Goal: Task Accomplishment & Management: Use online tool/utility

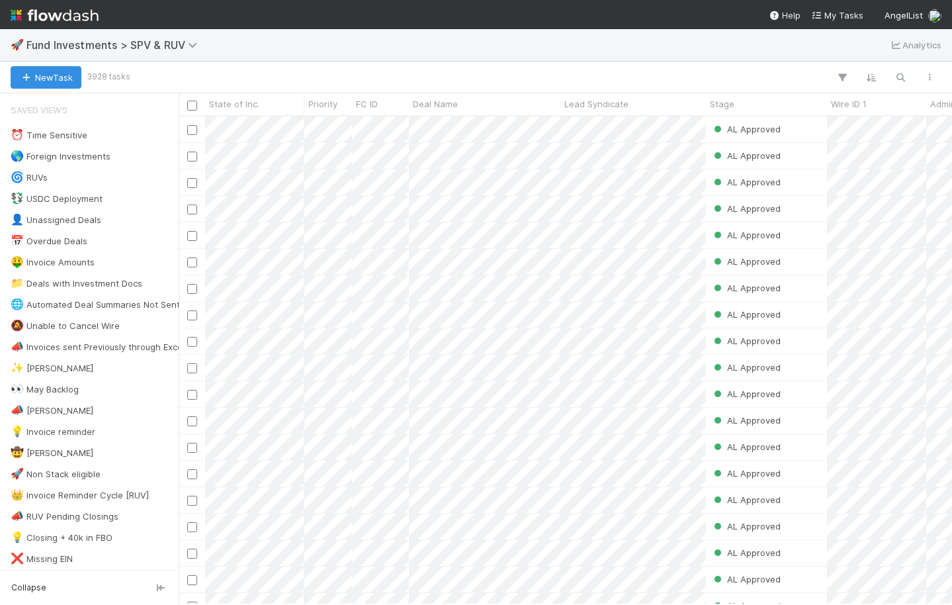
scroll to position [488, 774]
click at [65, 11] on img at bounding box center [55, 15] width 88 height 23
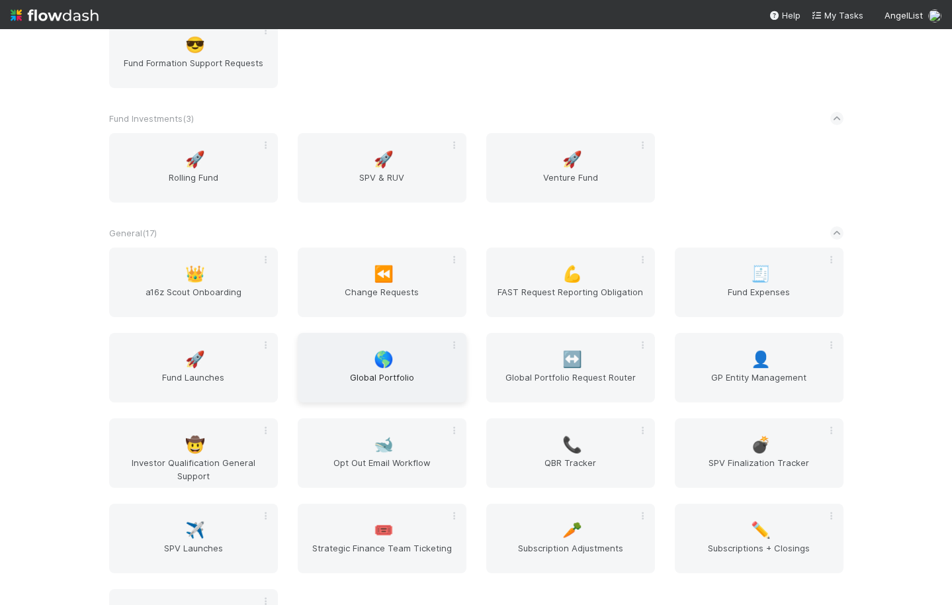
scroll to position [746, 0]
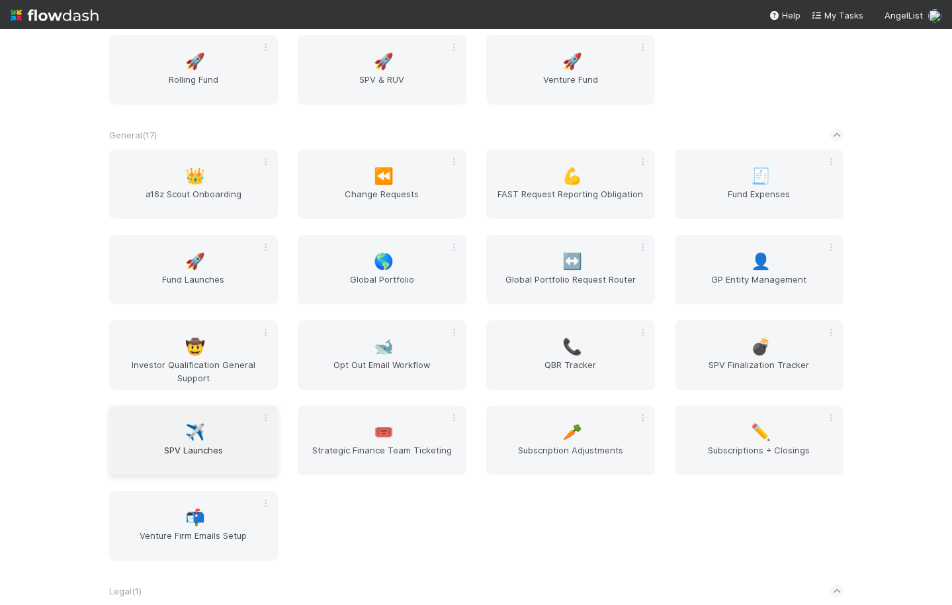
click at [204, 437] on div "✈️ SPV Launches" at bounding box center [193, 440] width 169 height 69
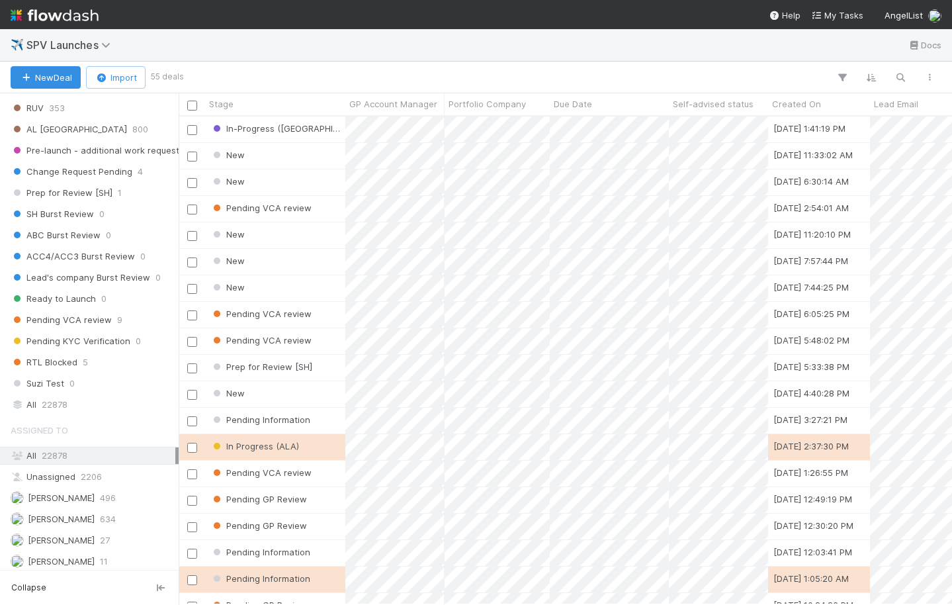
scroll to position [803, 0]
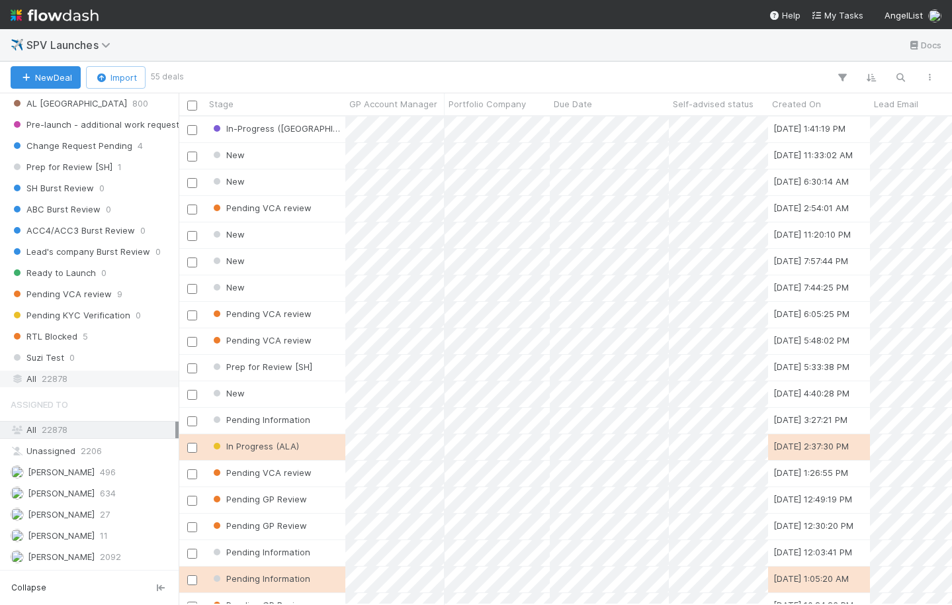
click at [60, 382] on span "22878" at bounding box center [55, 379] width 26 height 17
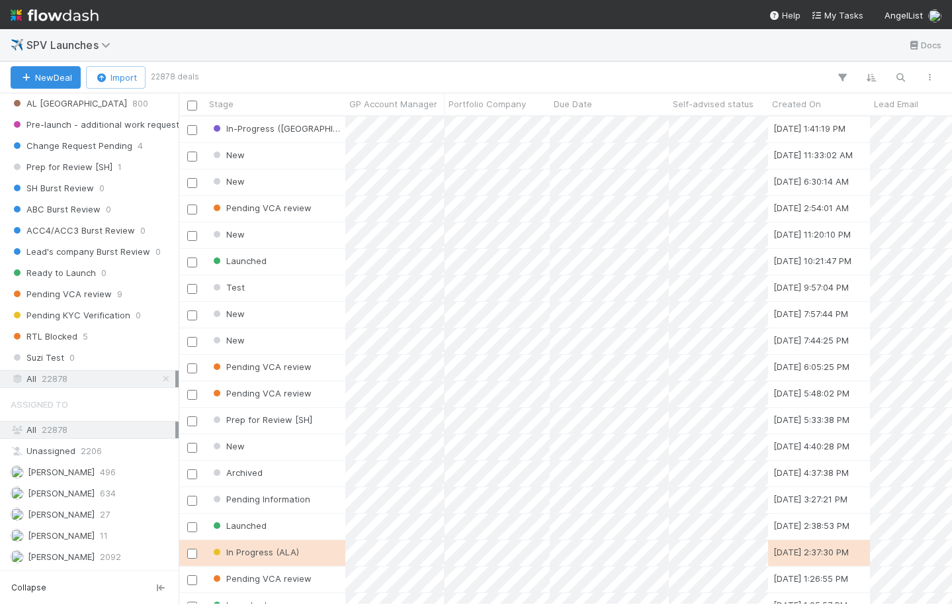
scroll to position [488, 774]
click at [902, 71] on icon "button" at bounding box center [900, 77] width 13 height 12
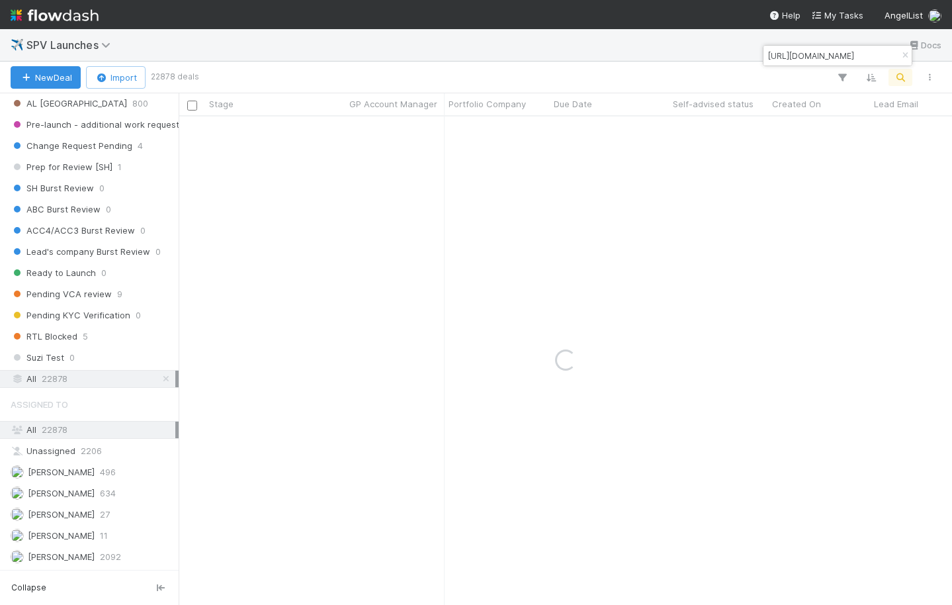
type input "[URL][DOMAIN_NAME]"
click at [868, 54] on div "[URL][DOMAIN_NAME]" at bounding box center [838, 56] width 148 height 20
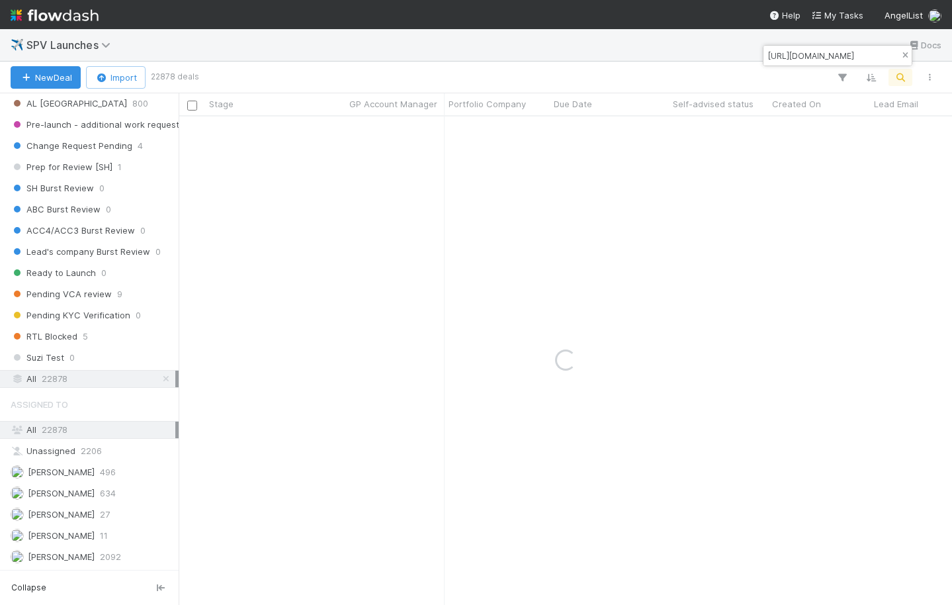
click at [907, 56] on icon "button" at bounding box center [905, 56] width 13 height 8
click at [894, 73] on icon "button" at bounding box center [900, 77] width 13 height 12
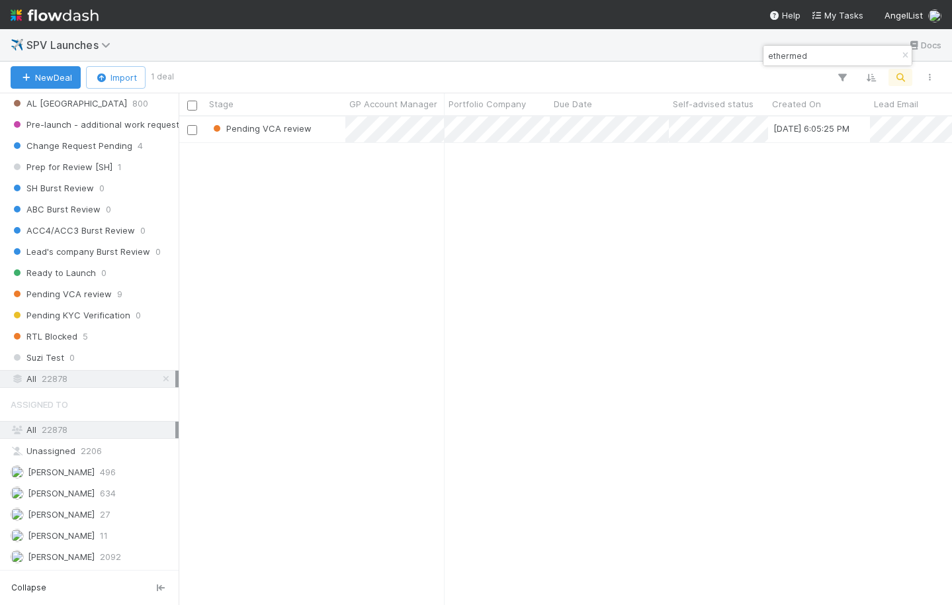
scroll to position [488, 774]
type input "ethermed"
click at [316, 128] on div "Pending VCA review" at bounding box center [275, 129] width 140 height 26
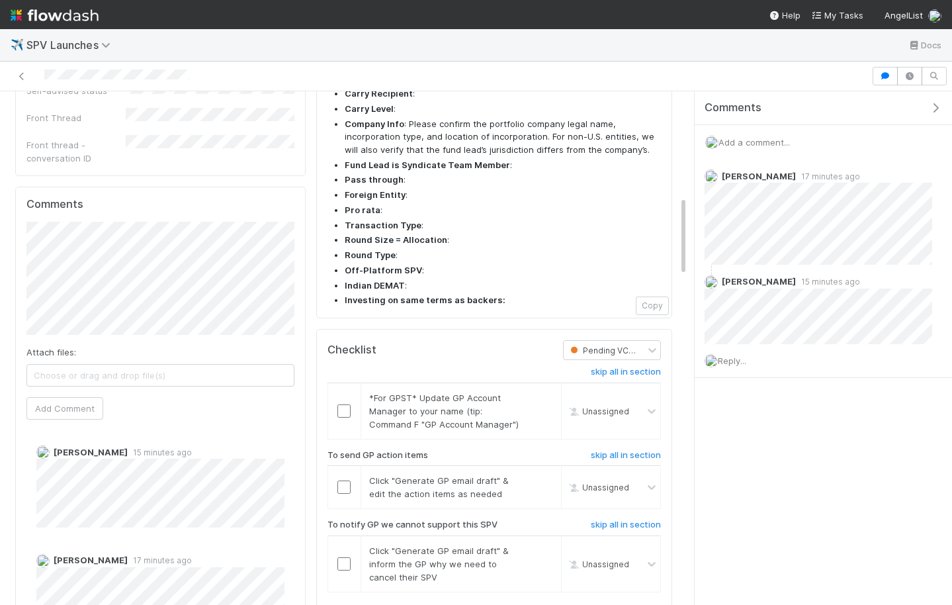
scroll to position [756, 0]
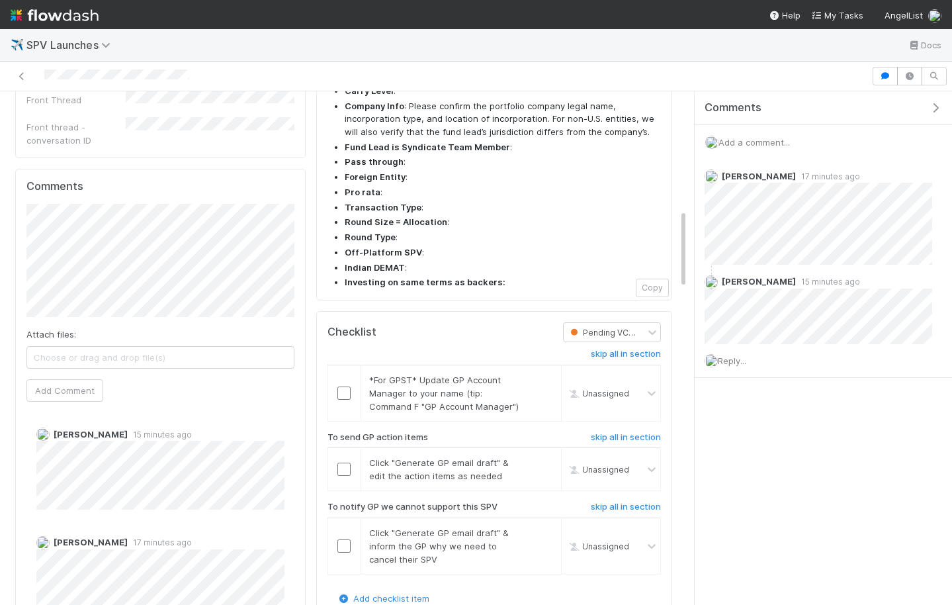
click at [19, 214] on div "Comments Attach files: Choose or drag and drop file(s) Add Comment [PERSON_NAME…" at bounding box center [160, 420] width 291 height 502
click at [84, 379] on button "Add Comment" at bounding box center [64, 390] width 77 height 23
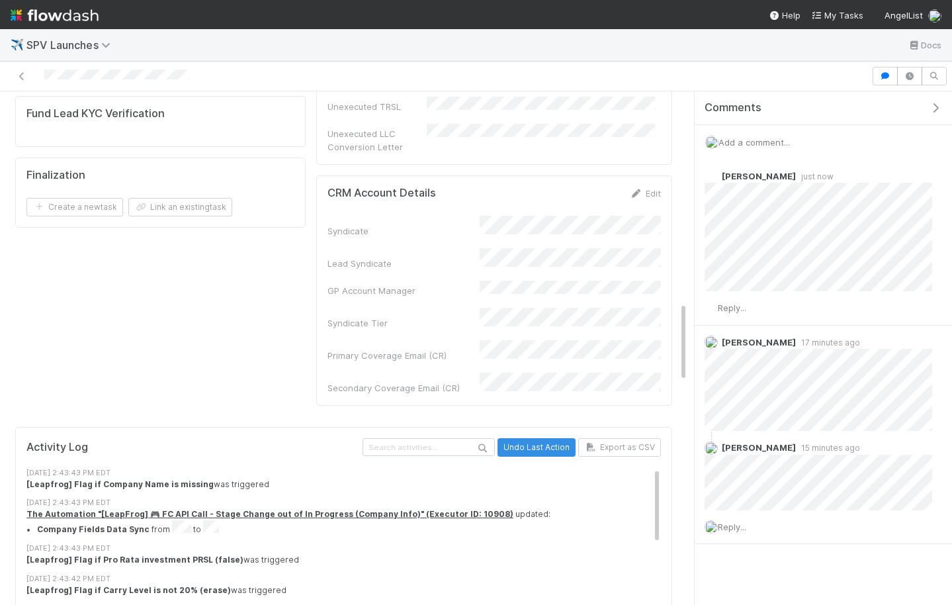
scroll to position [788, 0]
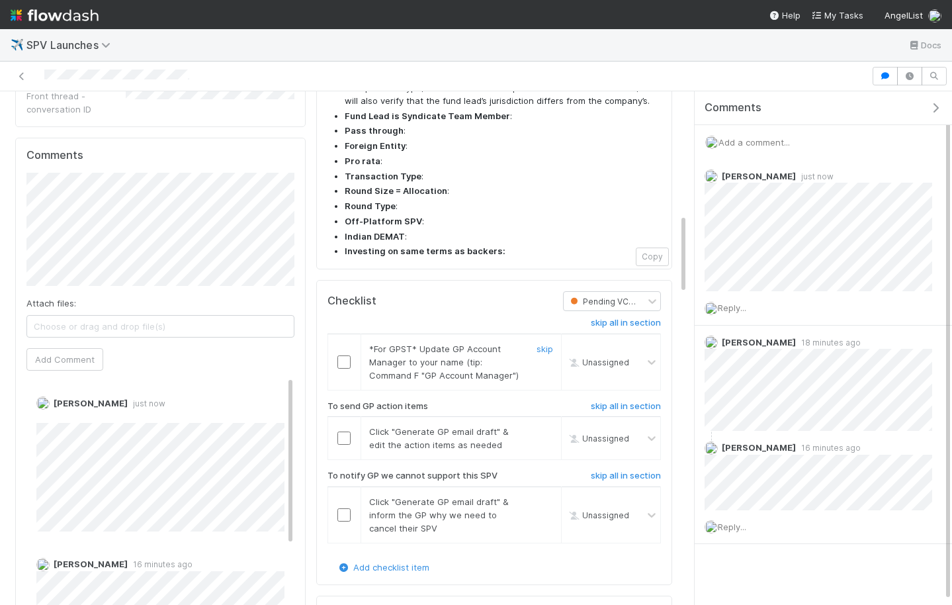
click at [345, 355] on input "checkbox" at bounding box center [344, 361] width 13 height 13
click at [342, 431] on input "checkbox" at bounding box center [344, 437] width 13 height 13
click at [613, 471] on h6 "skip all in section" at bounding box center [626, 476] width 70 height 11
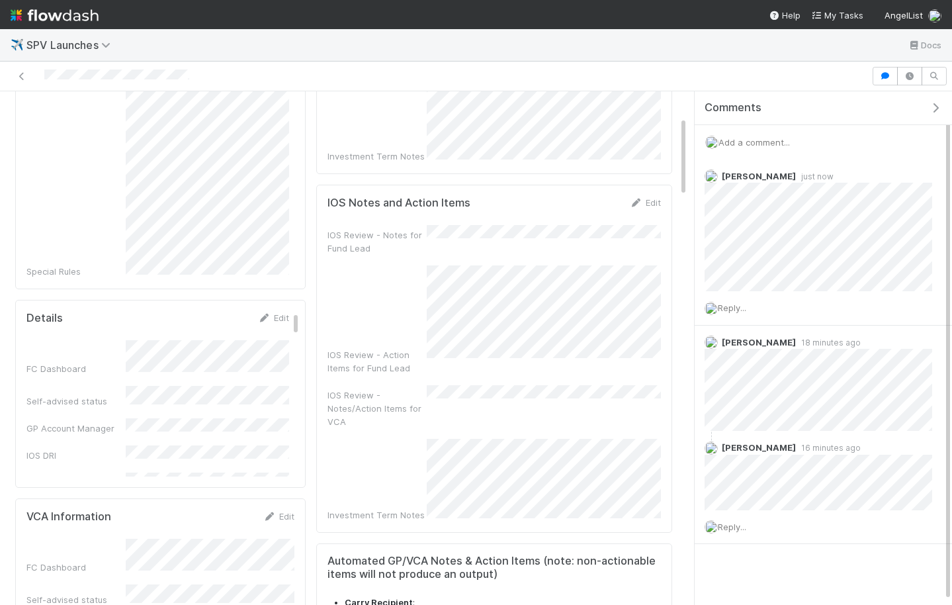
scroll to position [0, 0]
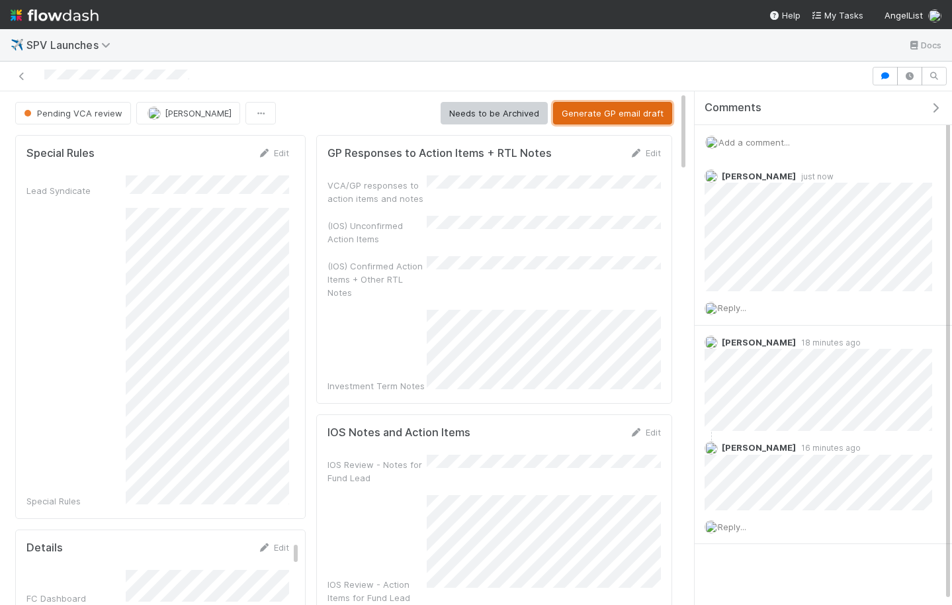
click at [621, 107] on button "Generate GP email draft" at bounding box center [612, 113] width 119 height 23
